Goal: Find specific page/section: Find specific page/section

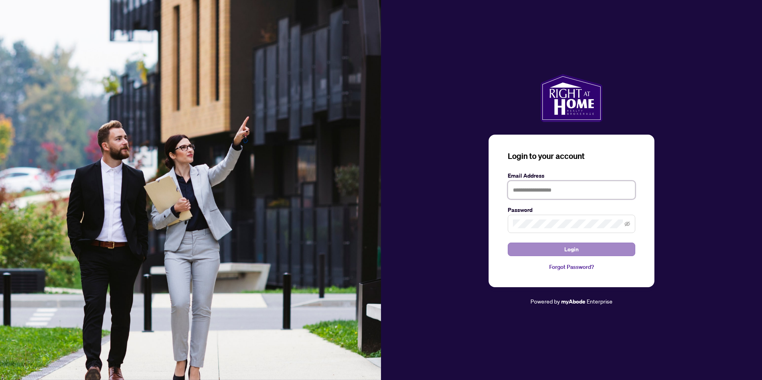
type input "**********"
click at [530, 252] on button "Login" at bounding box center [572, 250] width 128 height 14
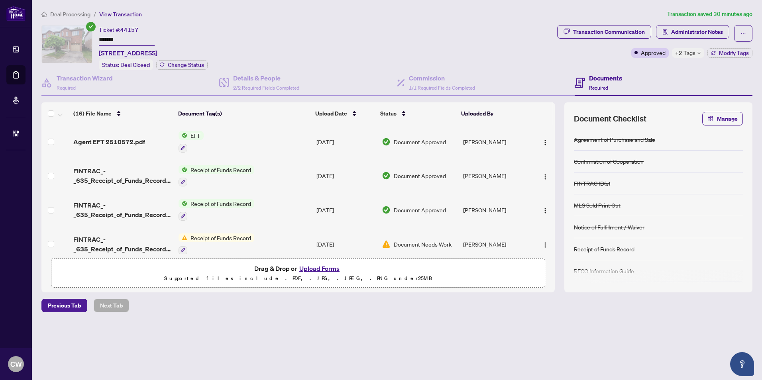
drag, startPoint x: 127, startPoint y: 37, endPoint x: 88, endPoint y: 30, distance: 39.9
click at [88, 30] on div "Ticket #: 44157 ******* [STREET_ADDRESS] Status: Deal Closed Change Status" at bounding box center [297, 47] width 513 height 45
